Goal: Task Accomplishment & Management: Complete application form

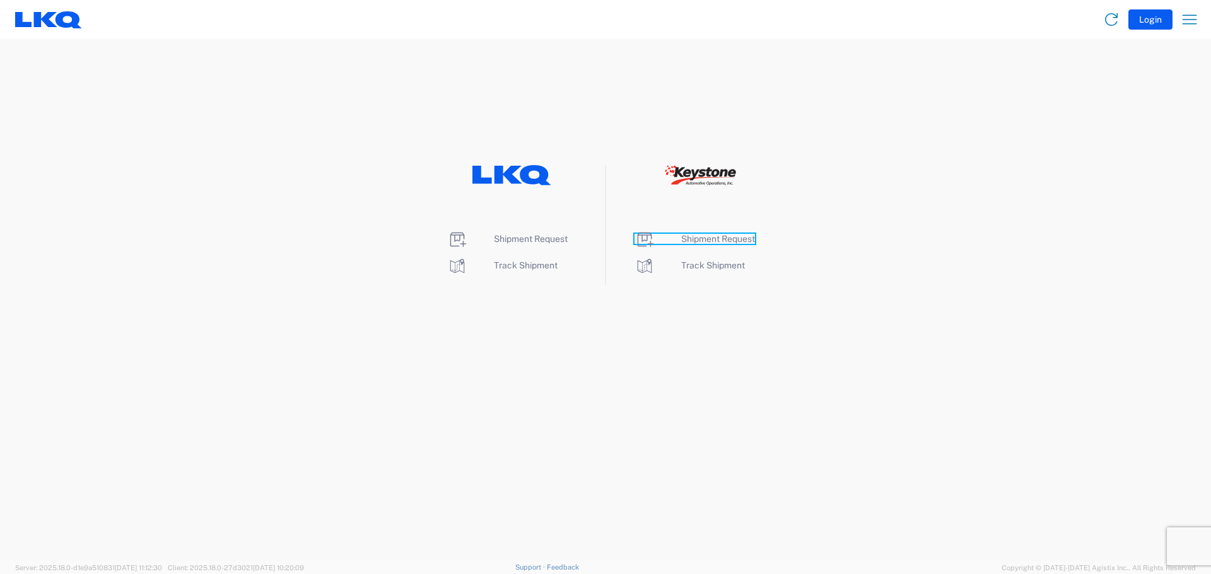
click at [687, 238] on span "Shipment Request" at bounding box center [718, 239] width 74 height 10
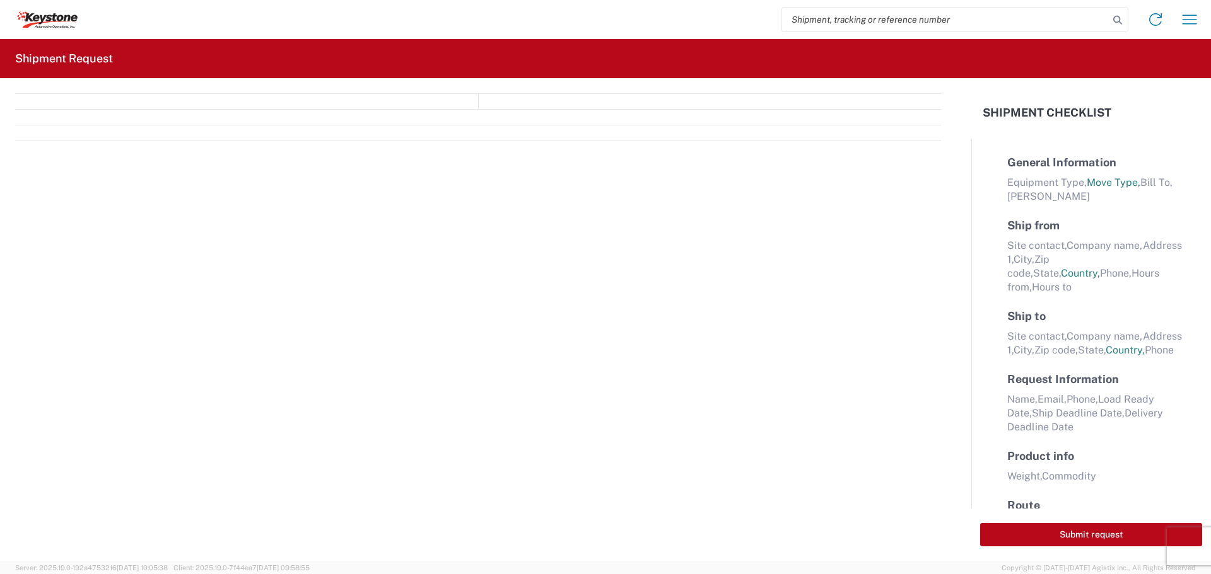
select select "FULL"
select select "LBS"
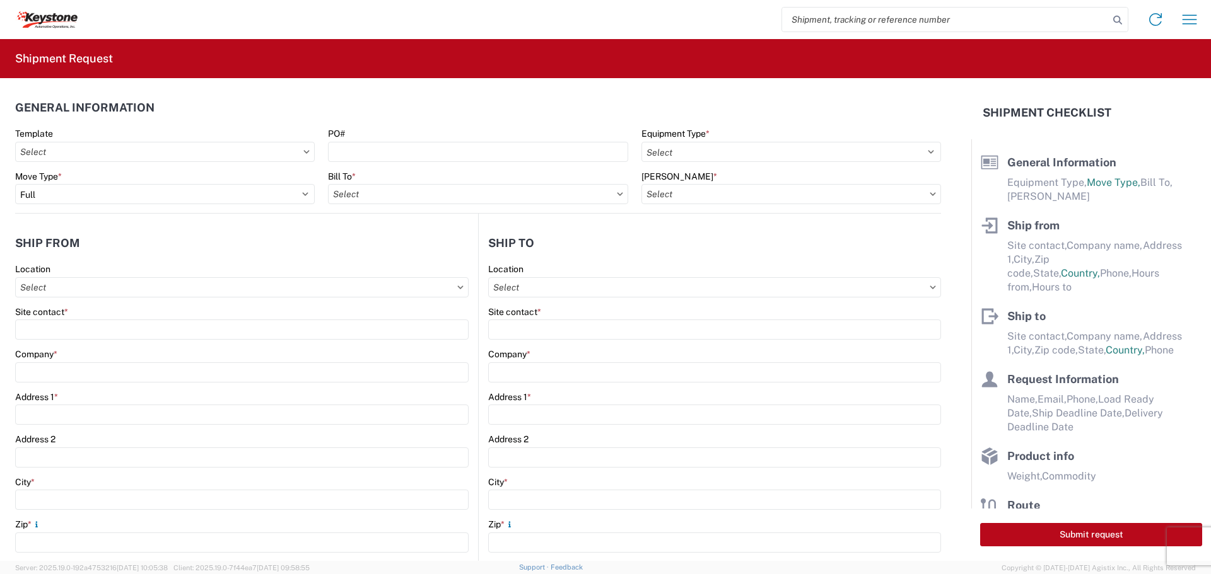
click at [887, 21] on input "search" at bounding box center [945, 20] width 327 height 24
type input "0"
type input "56763424"
click at [1119, 14] on icon at bounding box center [1118, 20] width 18 height 18
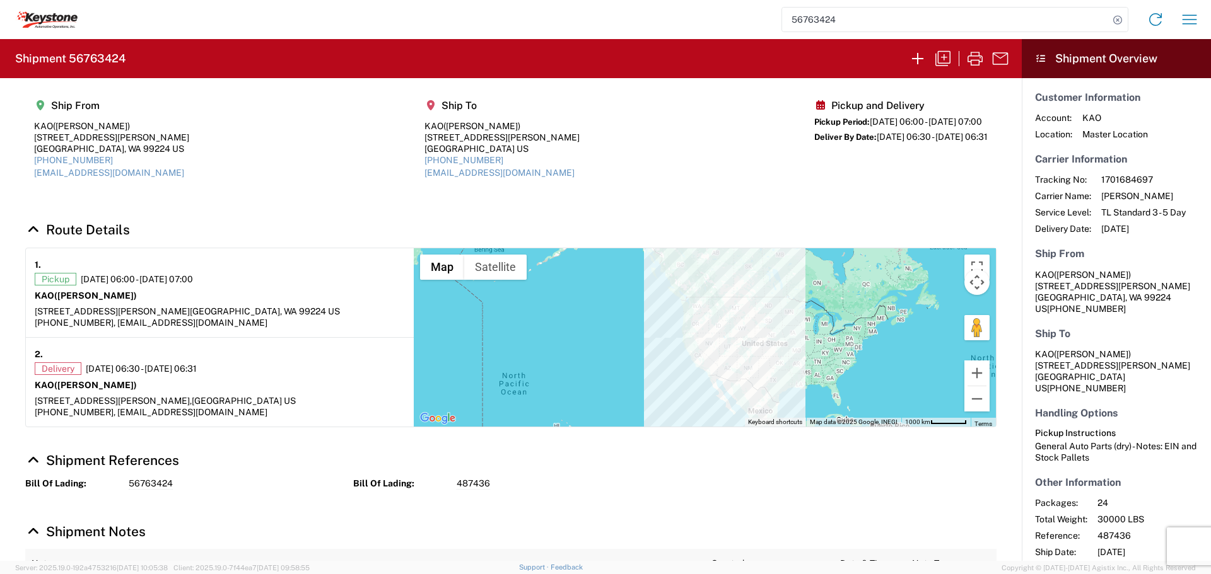
click at [235, 93] on agx-shipment-main-routing-info "Ship From KAO ([PERSON_NAME]) [STREET_ADDRESS][PERSON_NAME] [PHONE_NUMBER] [EMA…" at bounding box center [510, 144] width 971 height 106
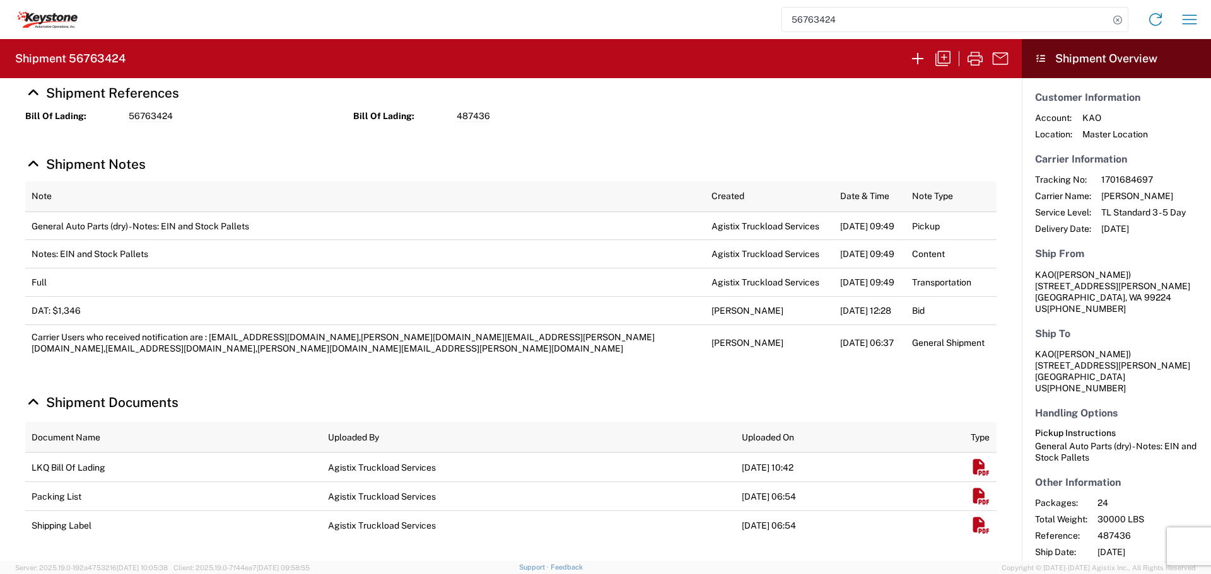
scroll to position [391, 0]
click at [971, 473] on em "Shipment Documents" at bounding box center [980, 468] width 20 height 16
